Goal: Find specific page/section: Find specific page/section

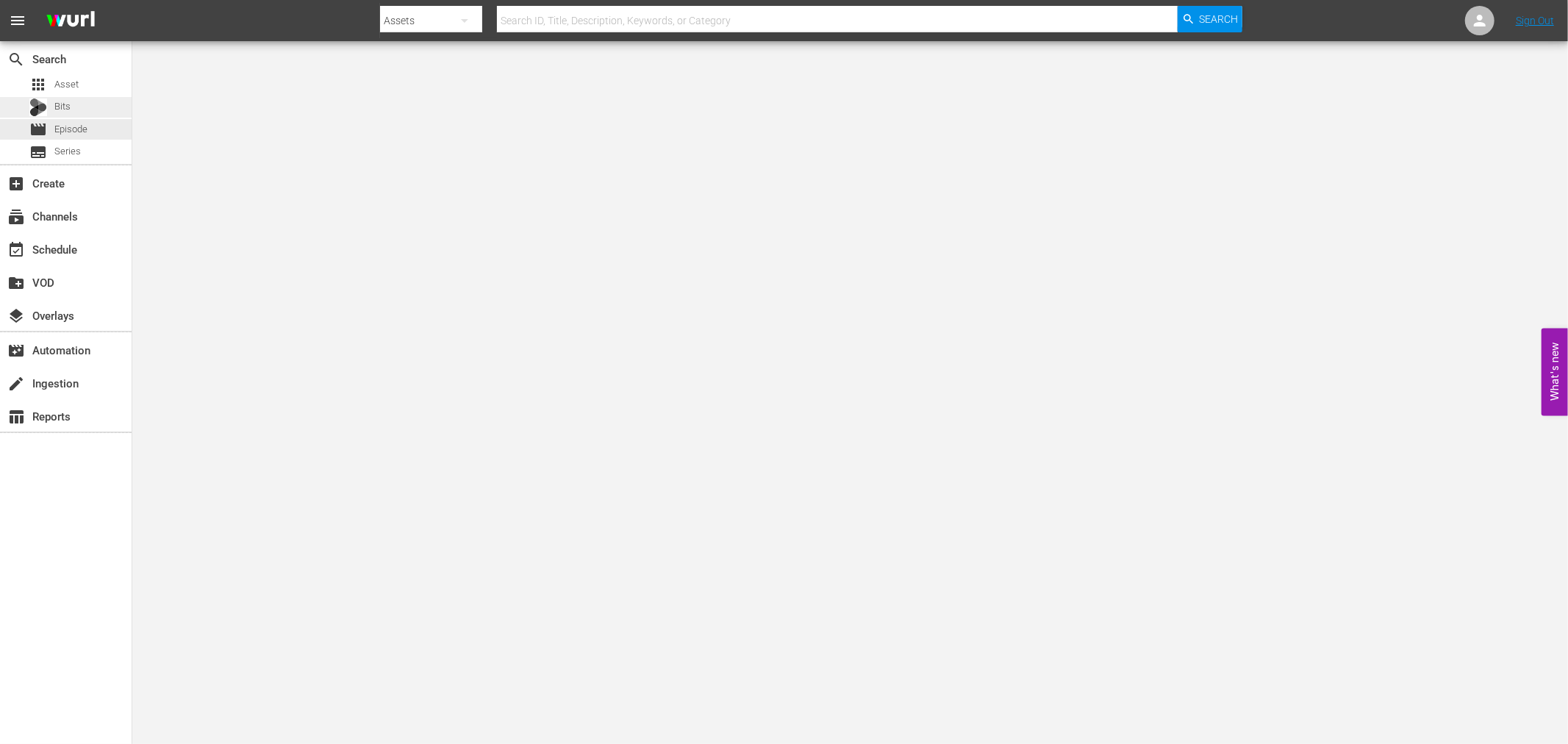
click at [64, 115] on div "Bits" at bounding box center [49, 107] width 41 height 21
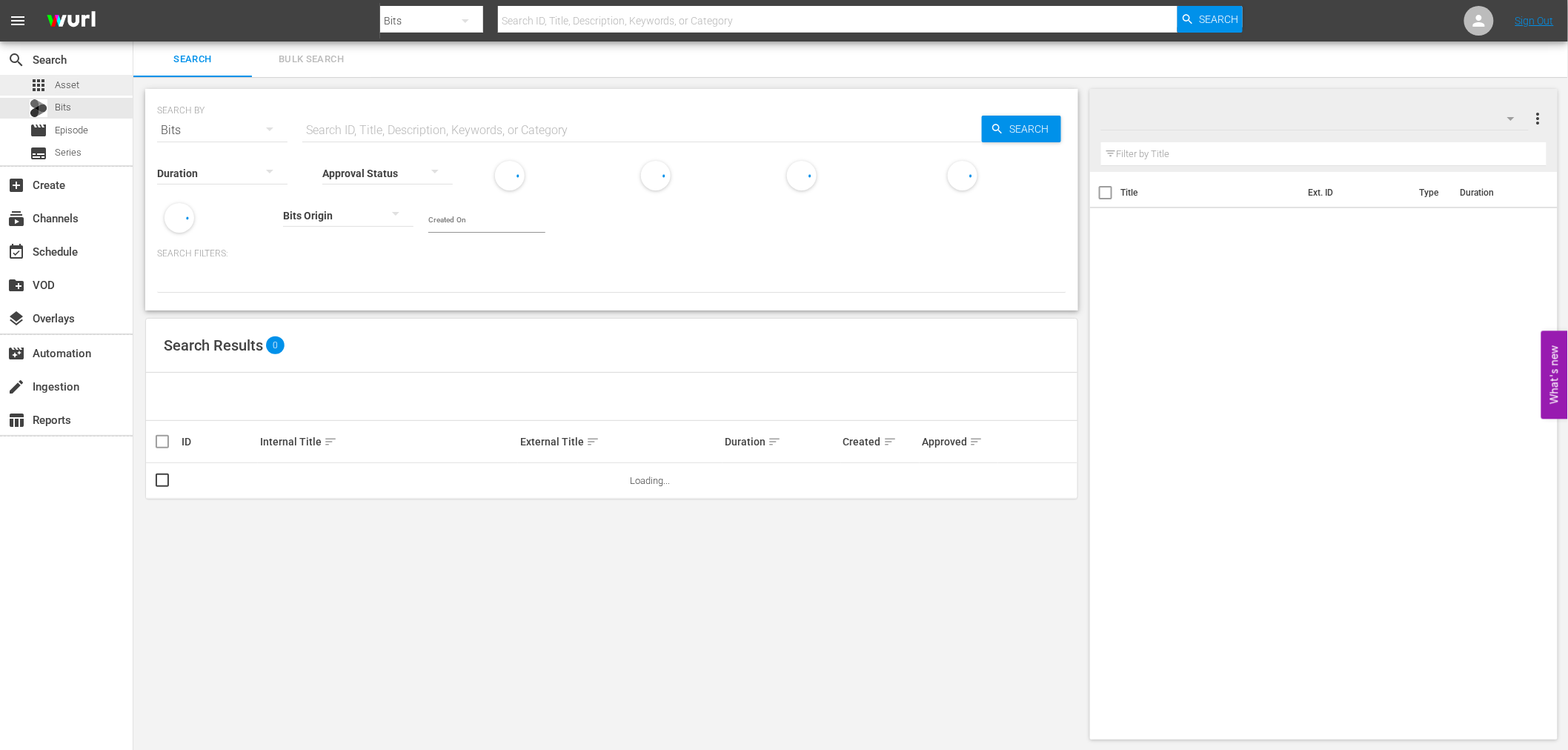
click at [65, 85] on span "Asset" at bounding box center [67, 86] width 25 height 15
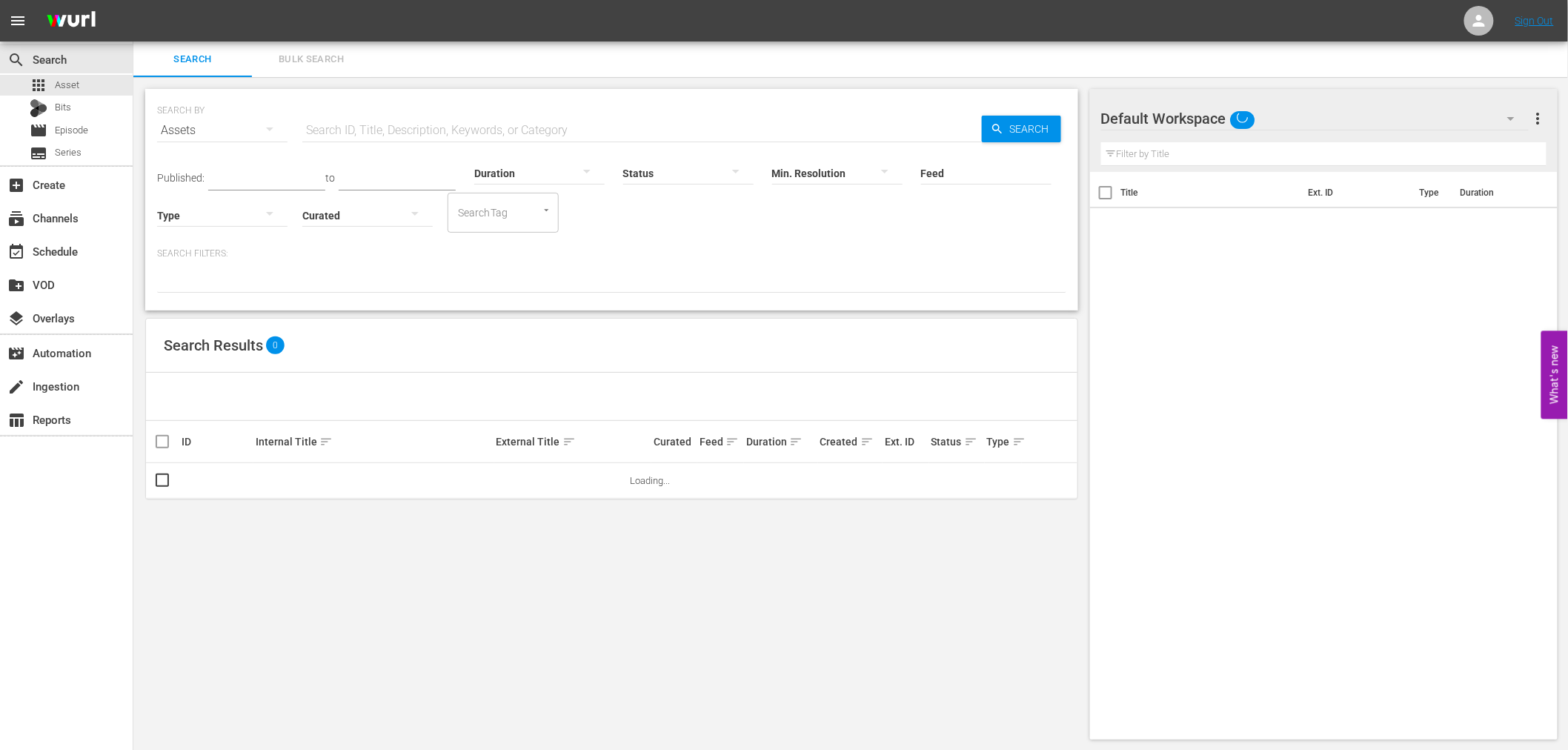
click at [415, 131] on input "text" at bounding box center [642, 130] width 680 height 35
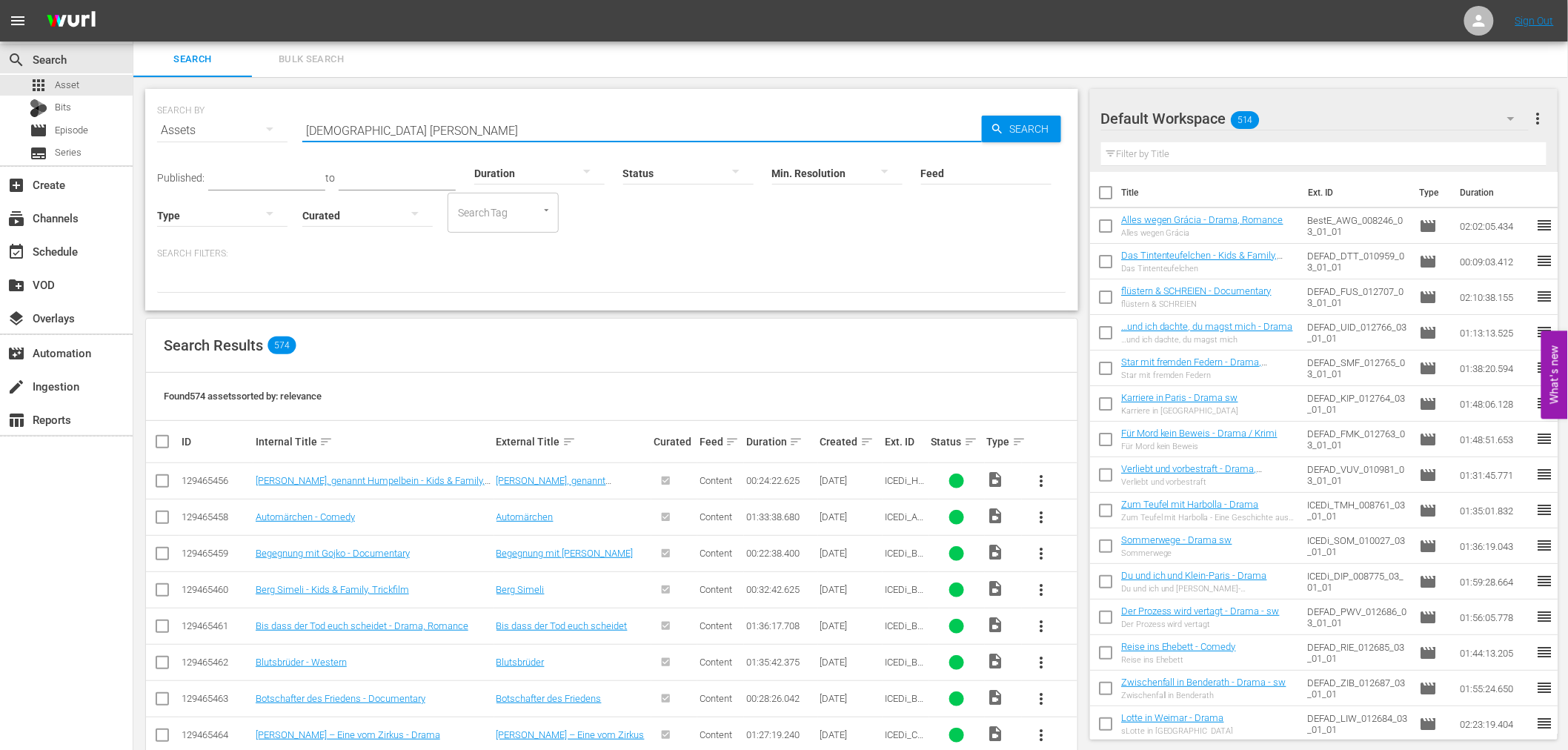
type input "pastor white"
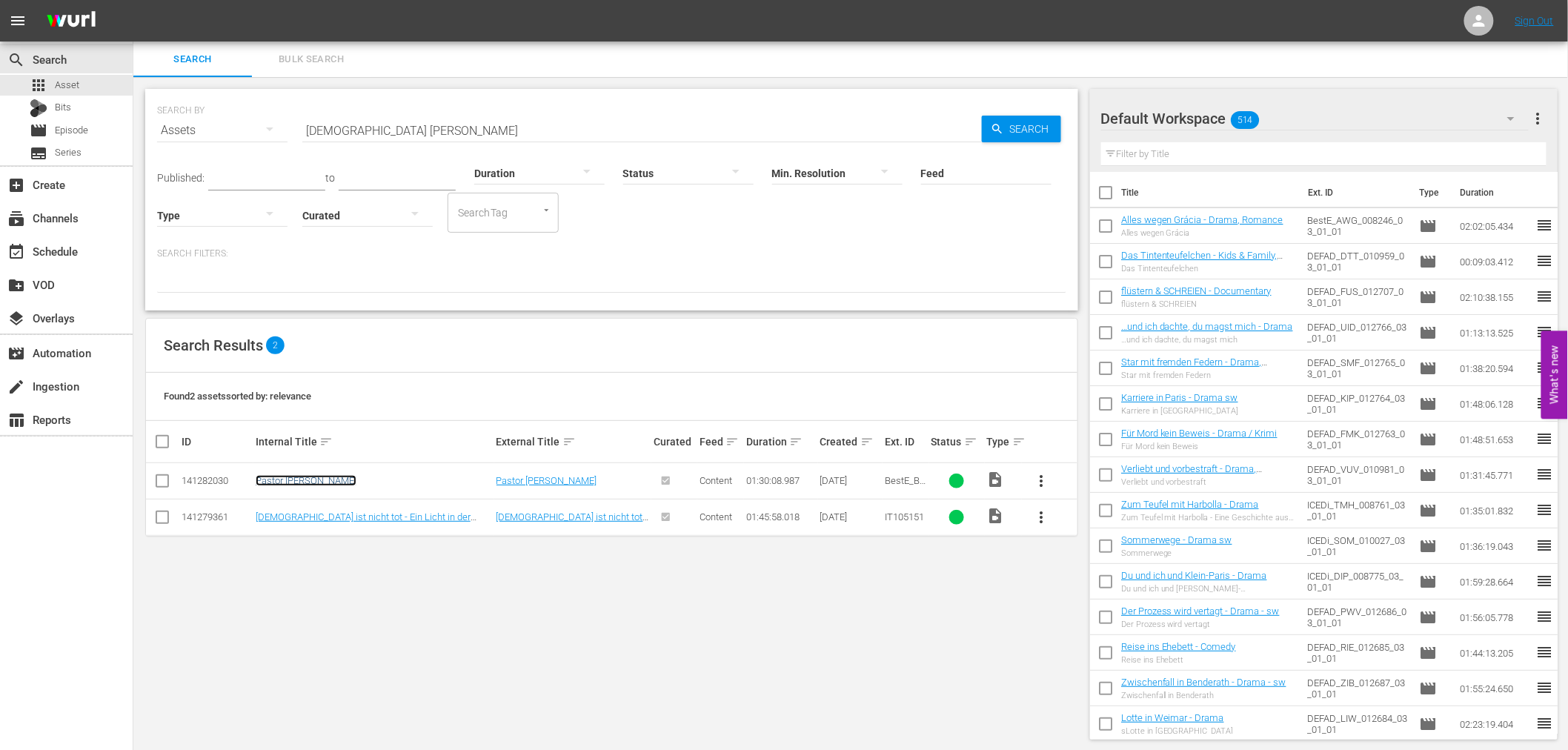
click at [277, 477] on link "Pastor White" at bounding box center [306, 480] width 101 height 11
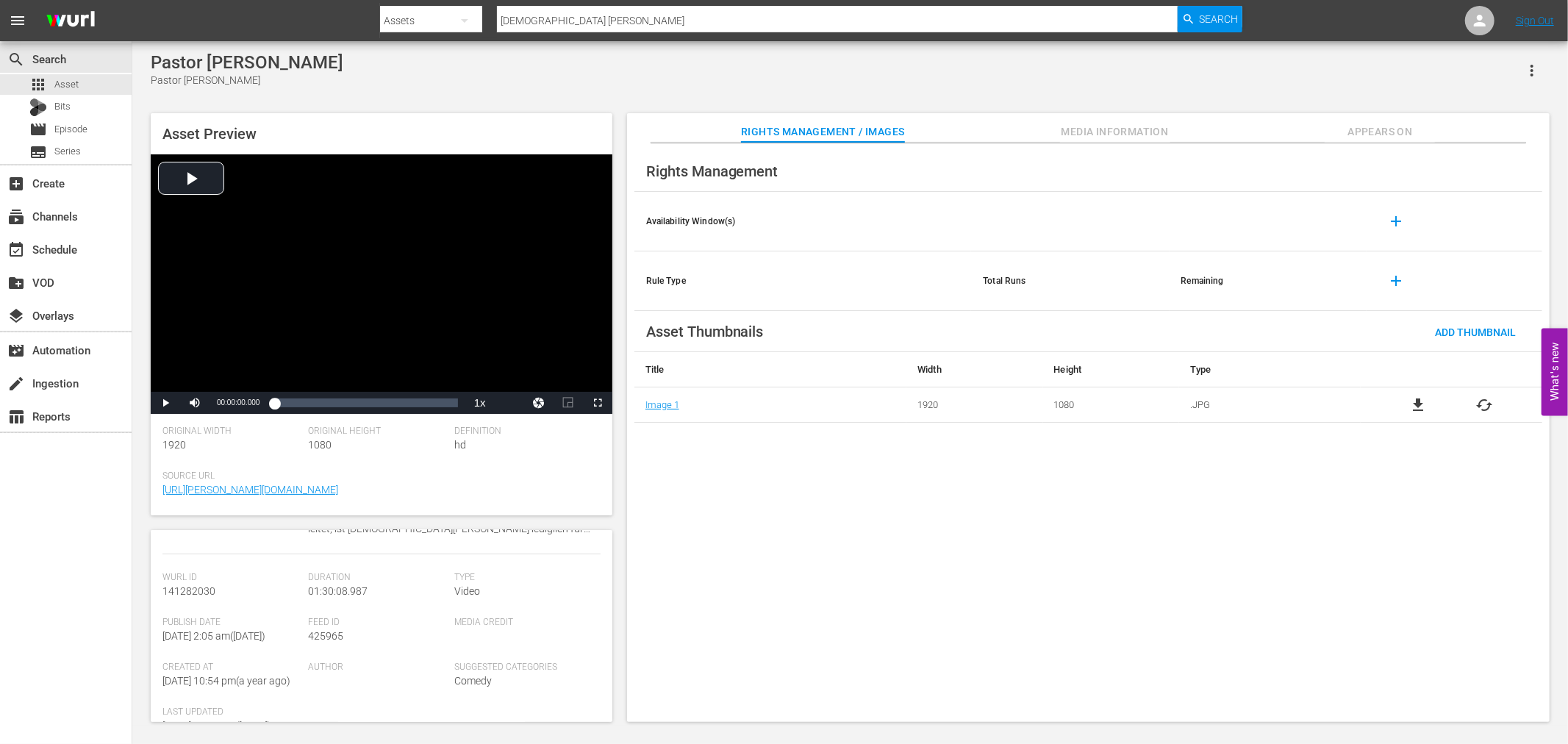
scroll to position [334, 0]
click at [1155, 525] on div "Rights Management Availability Window(s) add Rule Type Total Runs Remaining add…" at bounding box center [1088, 433] width 923 height 579
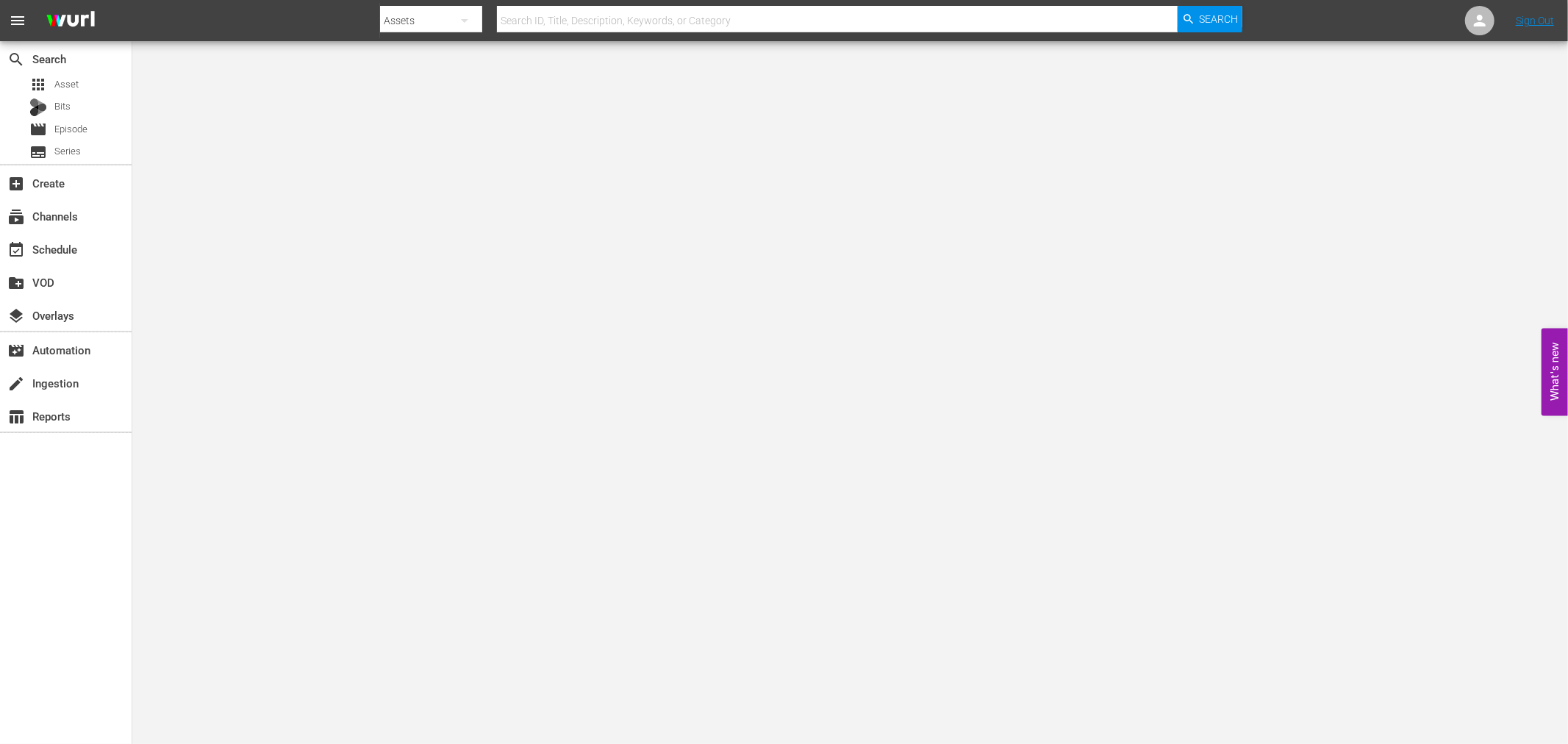
click at [388, 35] on div at bounding box center [811, 35] width 863 height 6
click at [424, 21] on div "Assets" at bounding box center [431, 20] width 102 height 41
click at [422, 103] on div "Episodes" at bounding box center [427, 109] width 59 height 24
click at [546, 23] on div "Channels Series Episodes Bits Assets" at bounding box center [784, 372] width 1568 height 744
click at [588, 27] on input "text" at bounding box center [837, 20] width 681 height 35
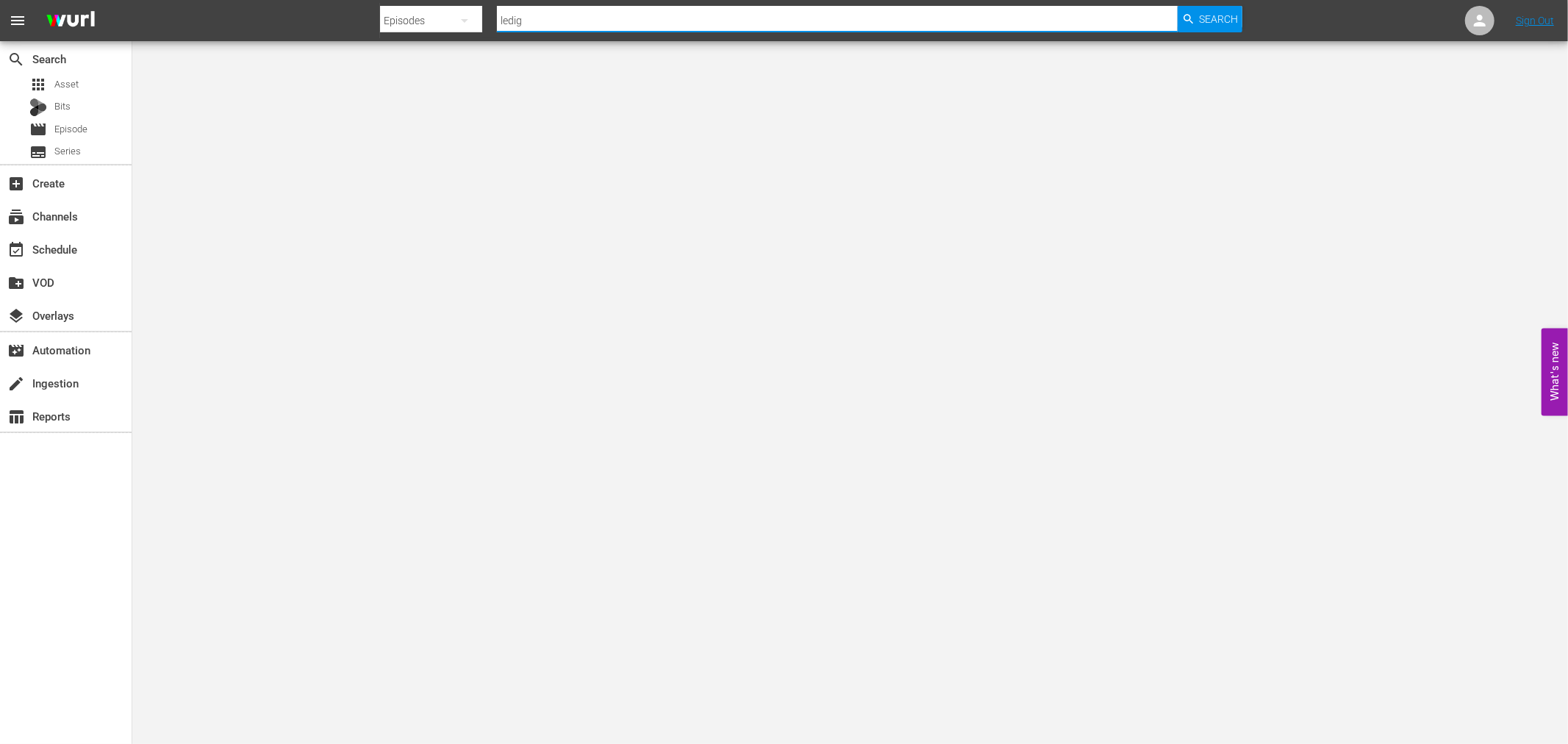
type input "ledig"
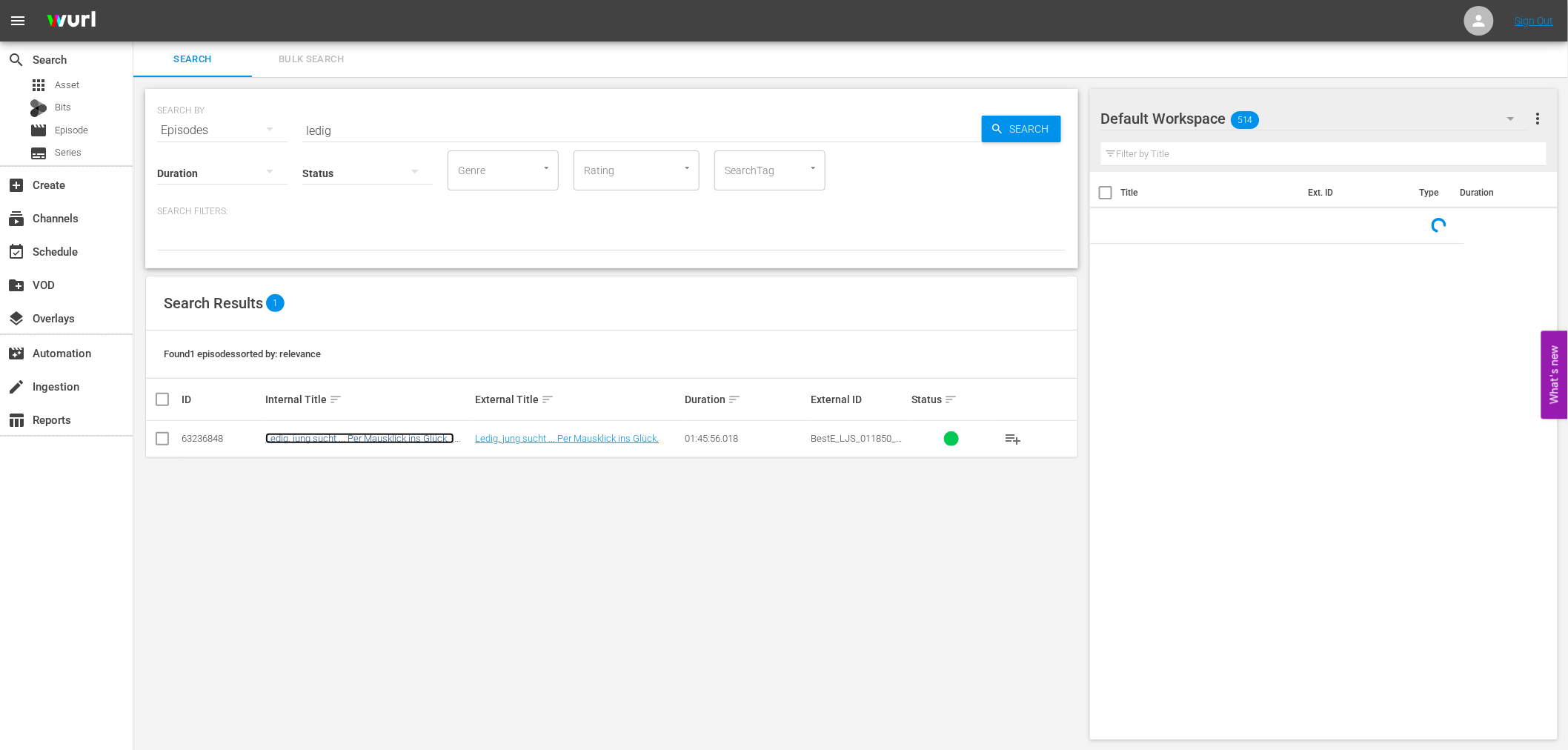
click at [358, 432] on link "Ledig, jung sucht ... Per Mausklick ins Glück. - Romance" at bounding box center [360, 444] width 189 height 23
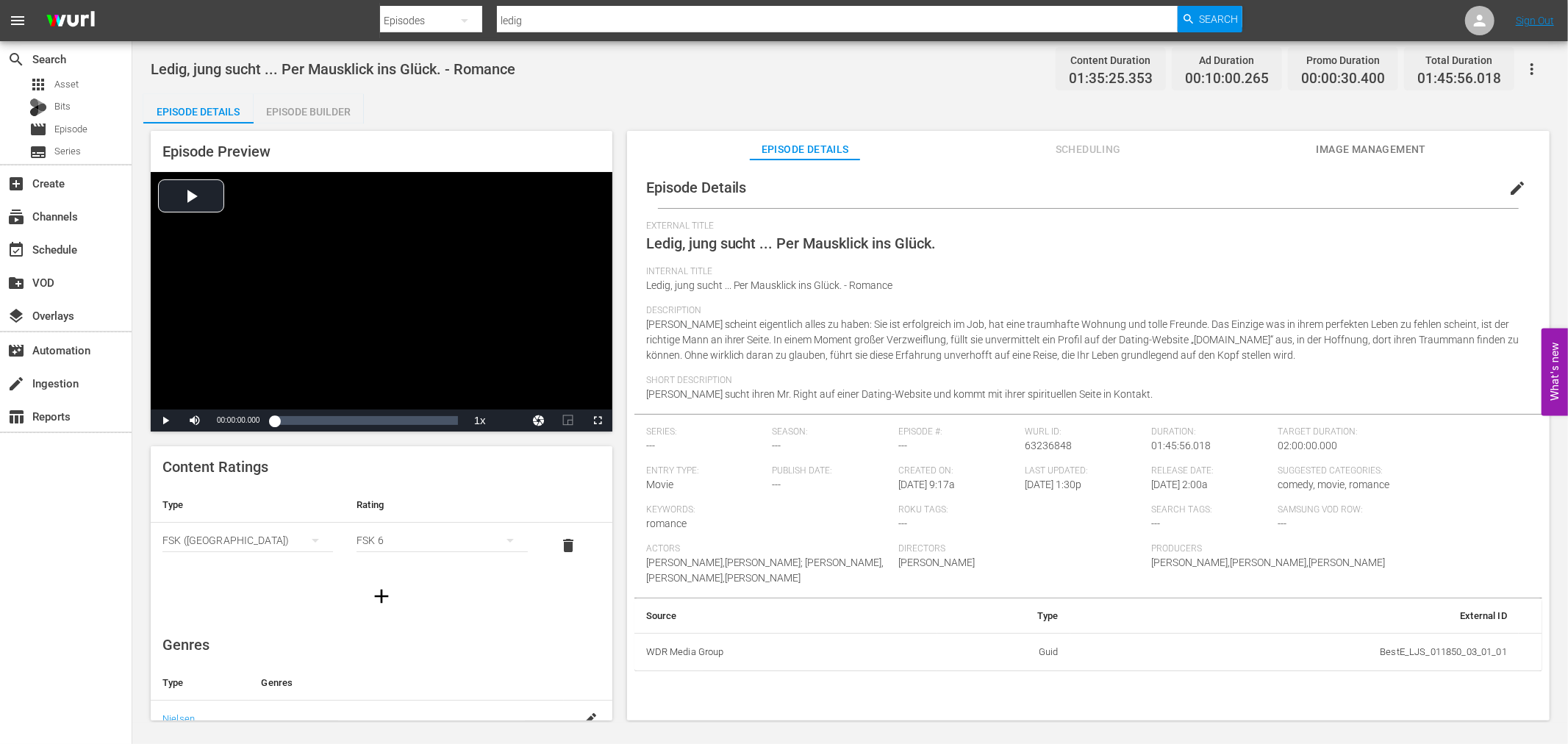
drag, startPoint x: 1092, startPoint y: 144, endPoint x: 1320, endPoint y: 149, distance: 228.1
click at [1093, 145] on span "Scheduling" at bounding box center [1088, 150] width 110 height 19
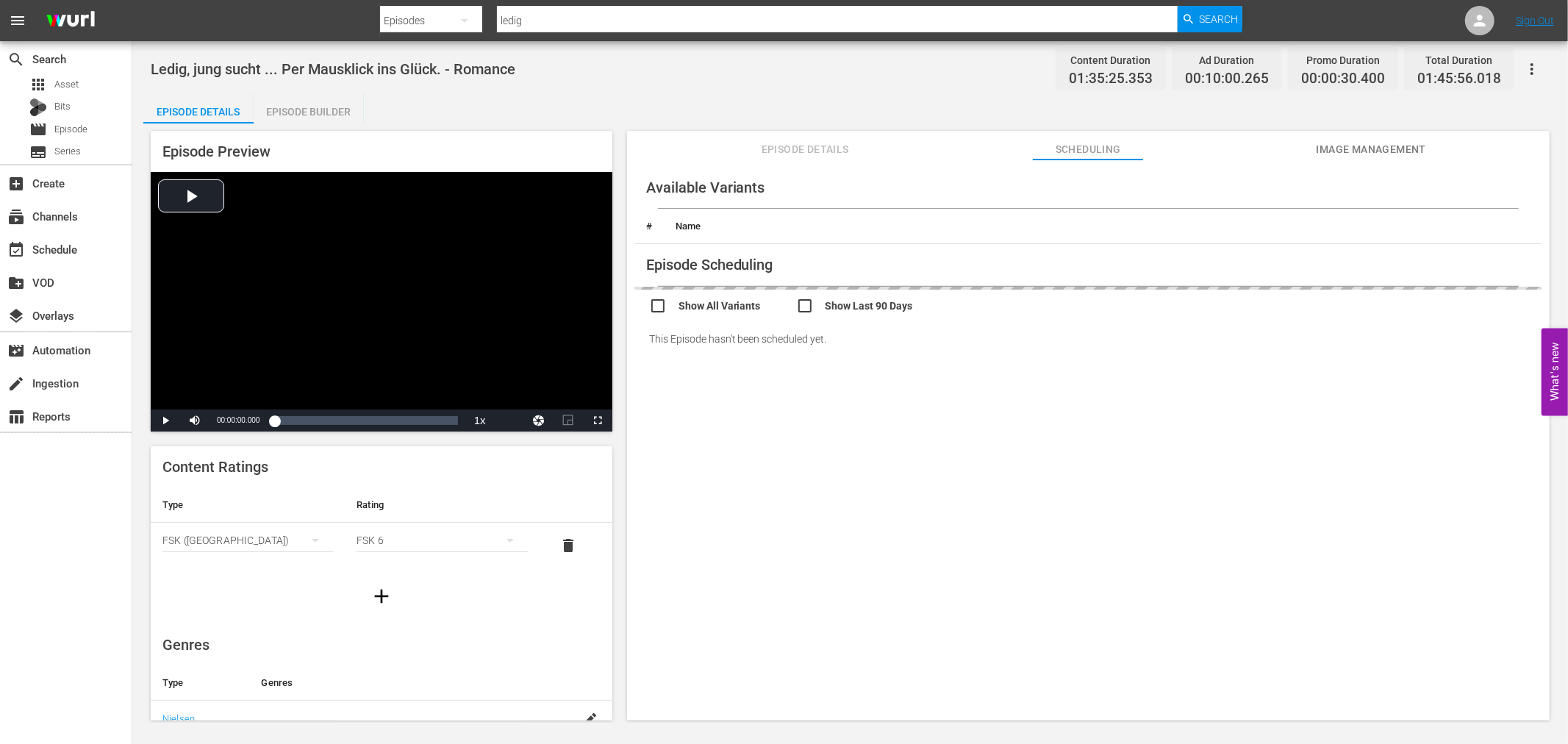
click at [1333, 150] on span "Image Management" at bounding box center [1371, 150] width 110 height 19
